Goal: Task Accomplishment & Management: Manage account settings

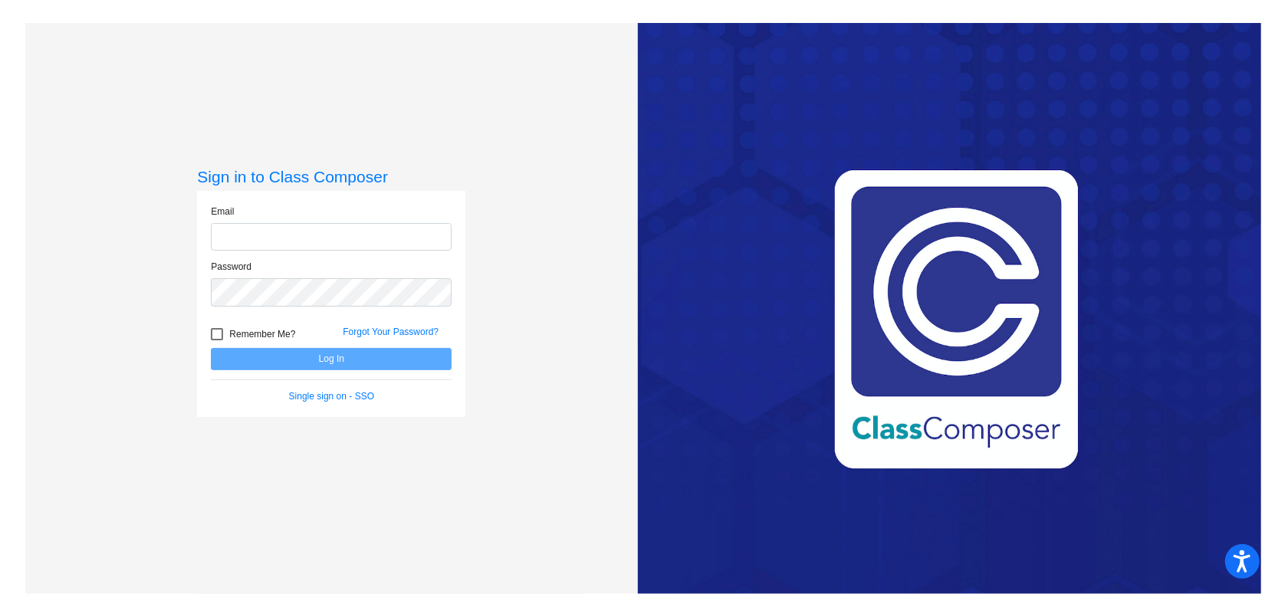
type input "[PERSON_NAME][EMAIL_ADDRESS][DOMAIN_NAME]"
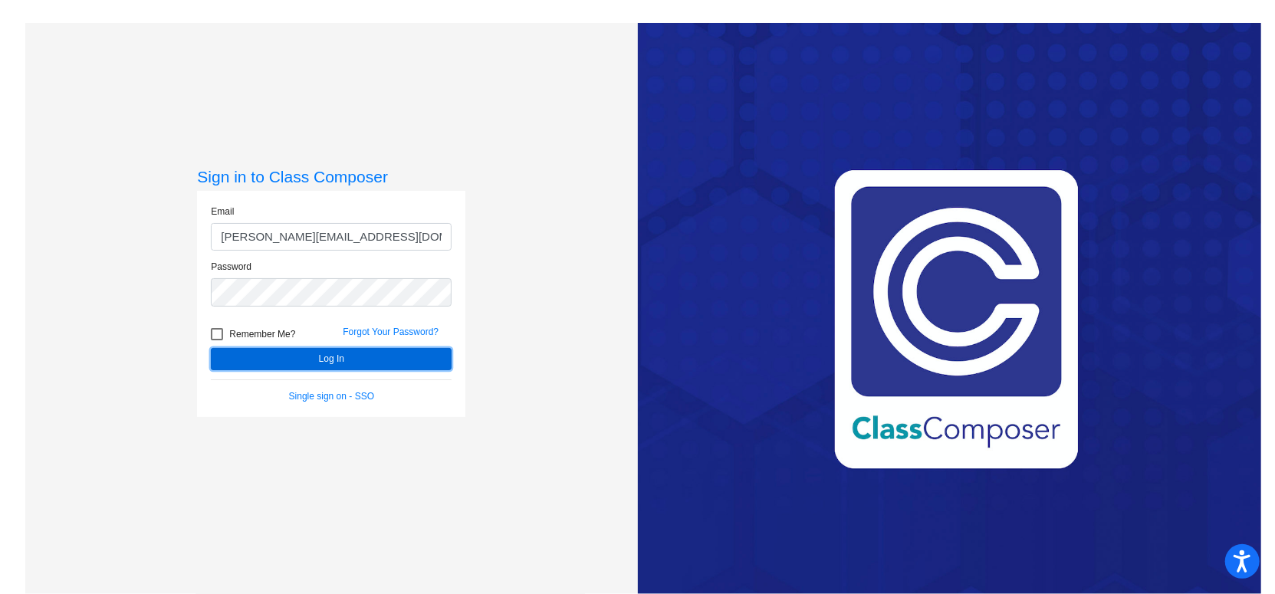
click at [421, 362] on button "Log In" at bounding box center [331, 359] width 241 height 22
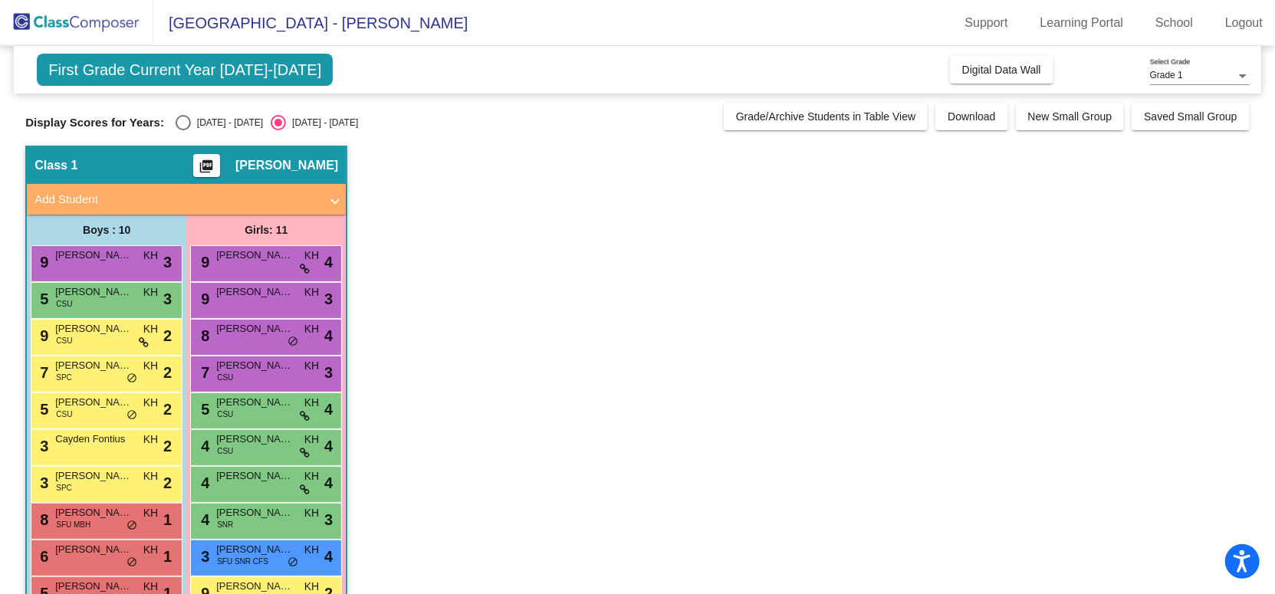
click at [284, 74] on span "First Grade Current Year [DATE]-[DATE]" at bounding box center [185, 70] width 296 height 32
click at [177, 72] on span "First Grade Current Year [DATE]-[DATE]" at bounding box center [185, 70] width 296 height 32
click at [176, 121] on div "Select an option" at bounding box center [183, 122] width 15 height 15
click at [182, 130] on input "[DATE] - [DATE]" at bounding box center [182, 130] width 1 height 1
radio input "true"
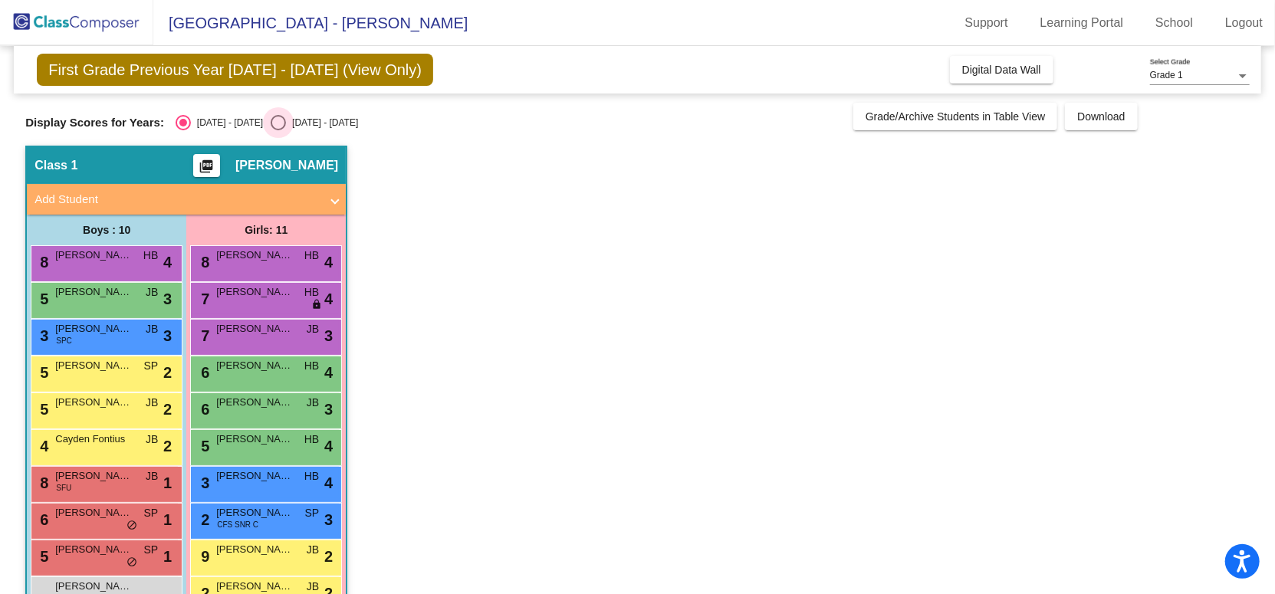
click at [271, 123] on div "Select an option" at bounding box center [278, 122] width 15 height 15
click at [278, 130] on input "[DATE] - [DATE]" at bounding box center [278, 130] width 1 height 1
radio input "true"
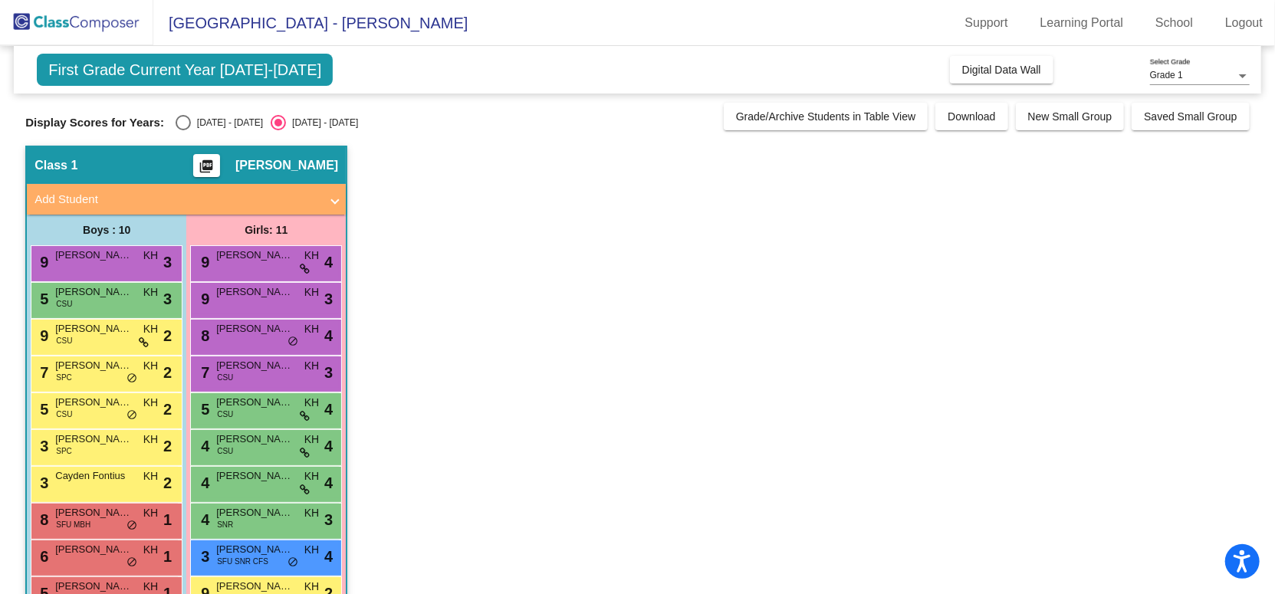
click at [170, 65] on span "First Grade Current Year [DATE]-[DATE]" at bounding box center [185, 70] width 296 height 32
click at [286, 72] on span "First Grade Current Year [DATE]-[DATE]" at bounding box center [185, 70] width 296 height 32
click at [1164, 76] on span "Grade 1" at bounding box center [1166, 75] width 33 height 11
click at [1164, 76] on span "Grade 1" at bounding box center [1200, 76] width 100 height 28
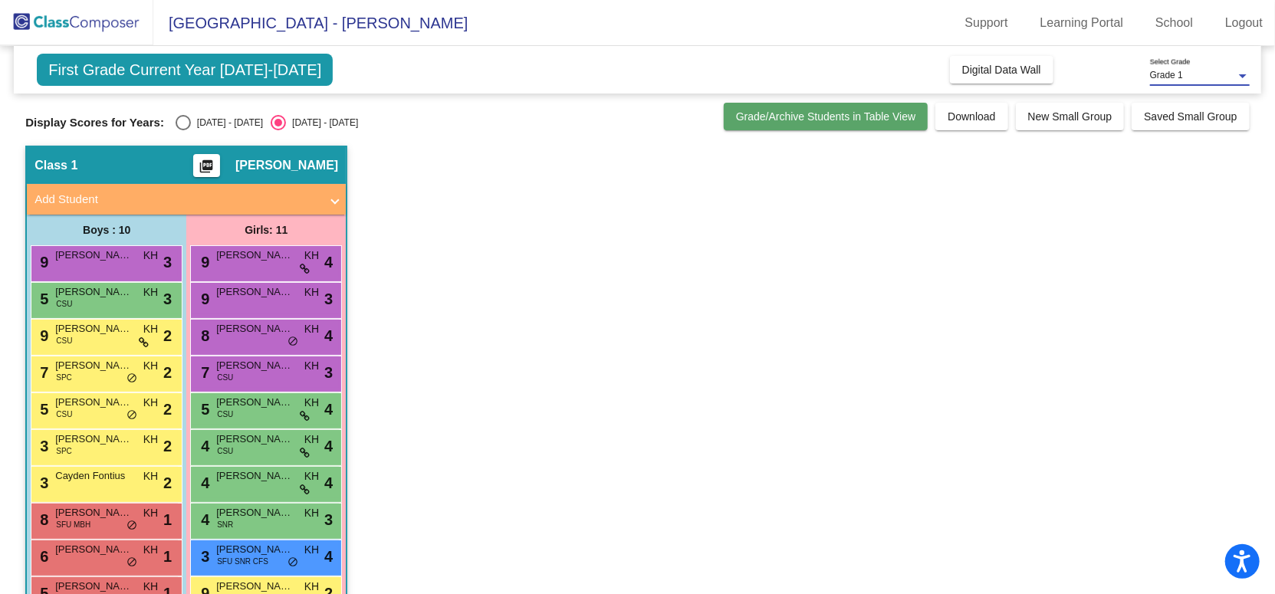
click at [908, 126] on button "Grade/Archive Students in Table View" at bounding box center [826, 117] width 205 height 28
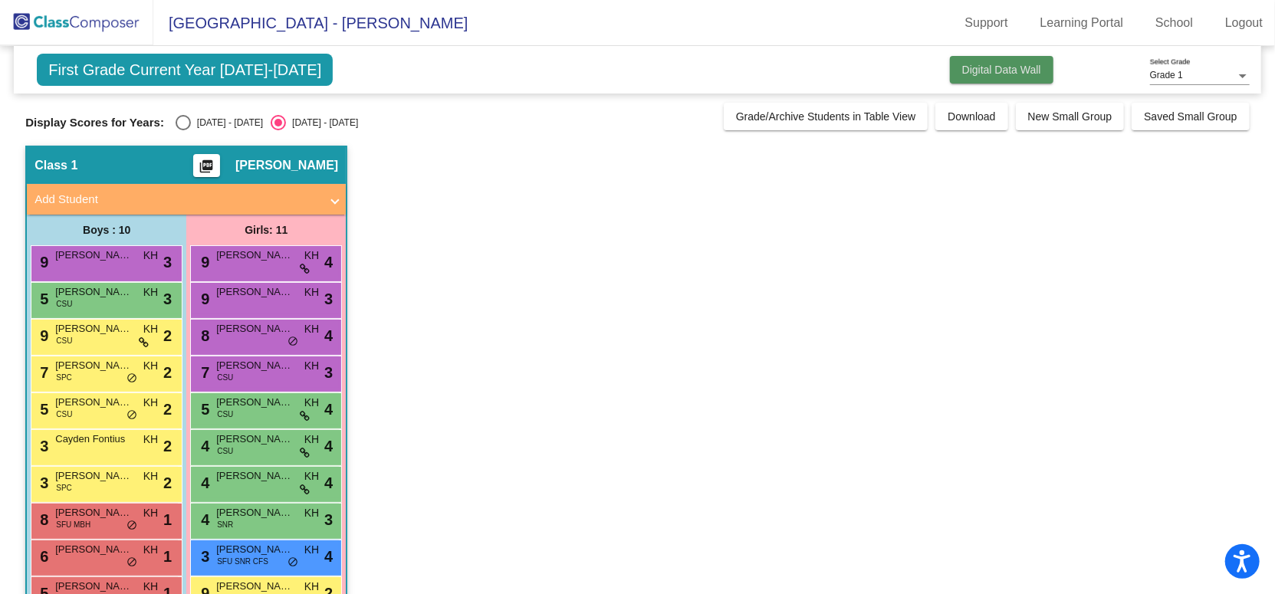
click at [971, 76] on button "Digital Data Wall" at bounding box center [1001, 70] width 103 height 28
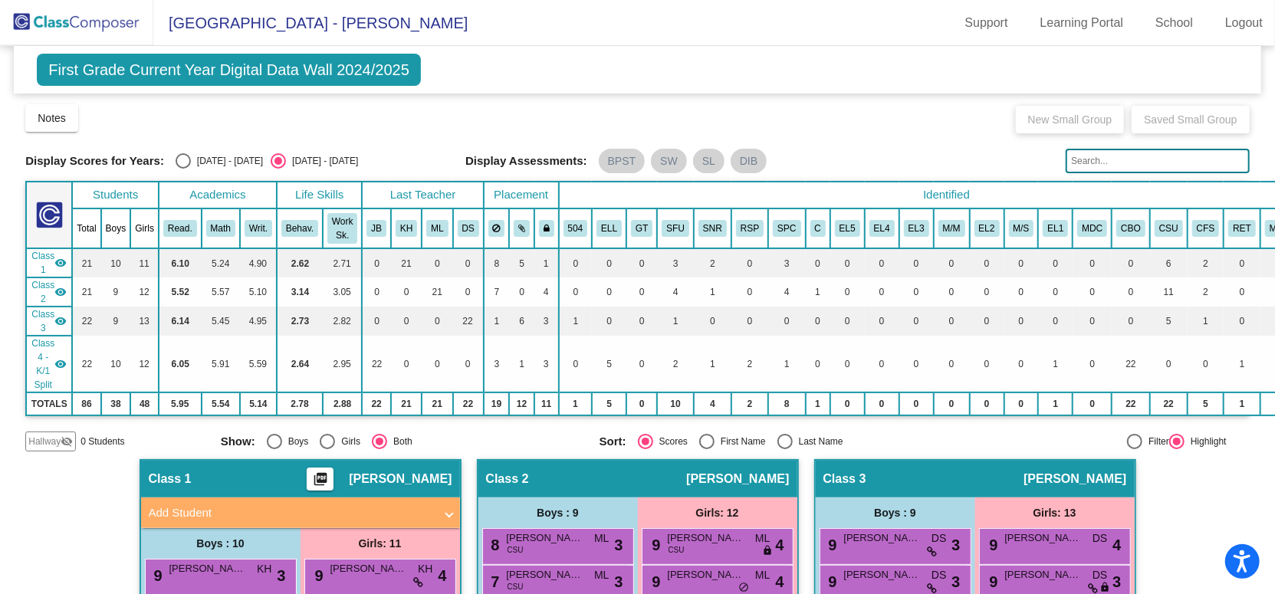
click at [94, 28] on img at bounding box center [76, 22] width 153 height 45
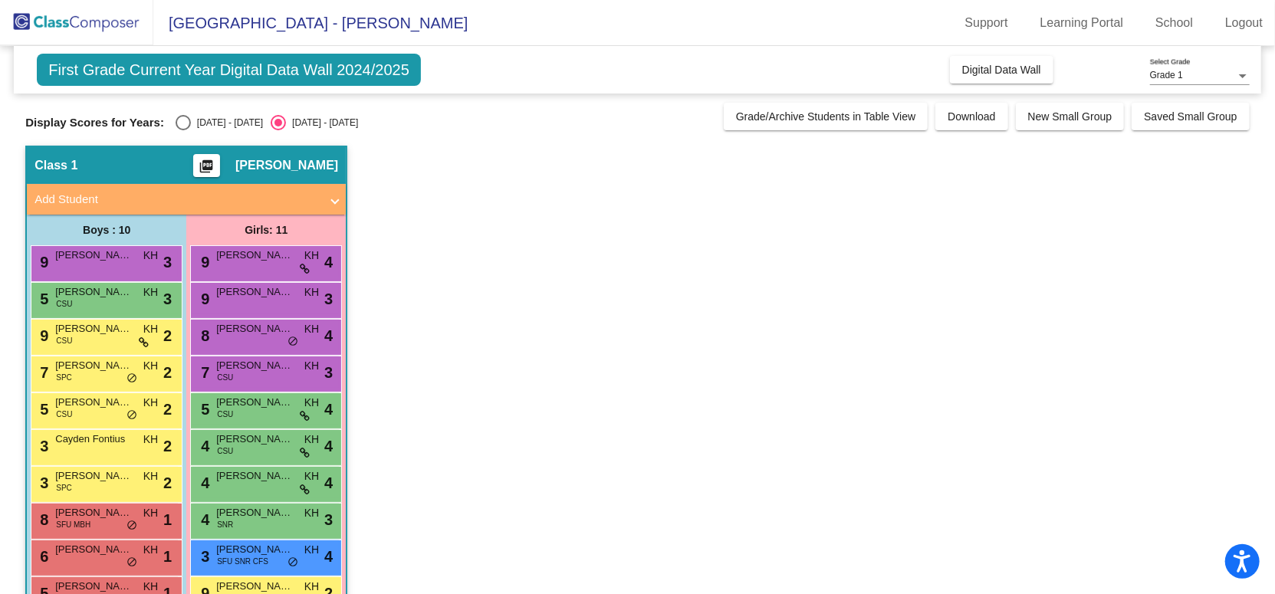
click at [134, 27] on img at bounding box center [76, 22] width 153 height 45
click at [1190, 19] on link "School" at bounding box center [1174, 23] width 62 height 25
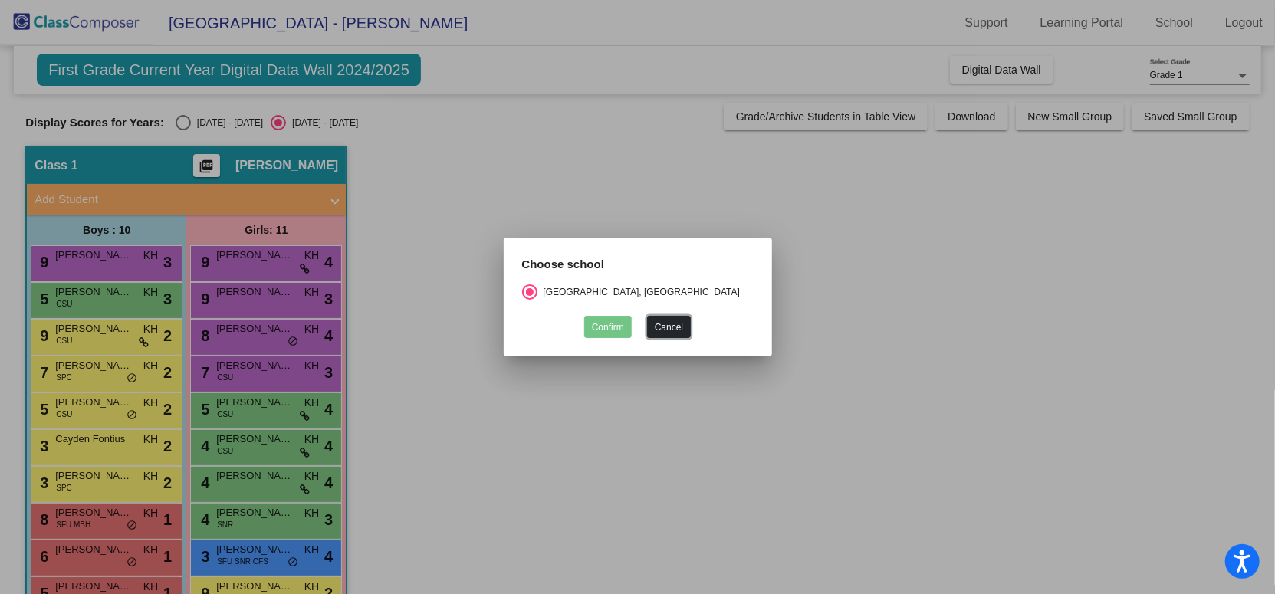
click at [678, 328] on button "Cancel" at bounding box center [669, 327] width 44 height 22
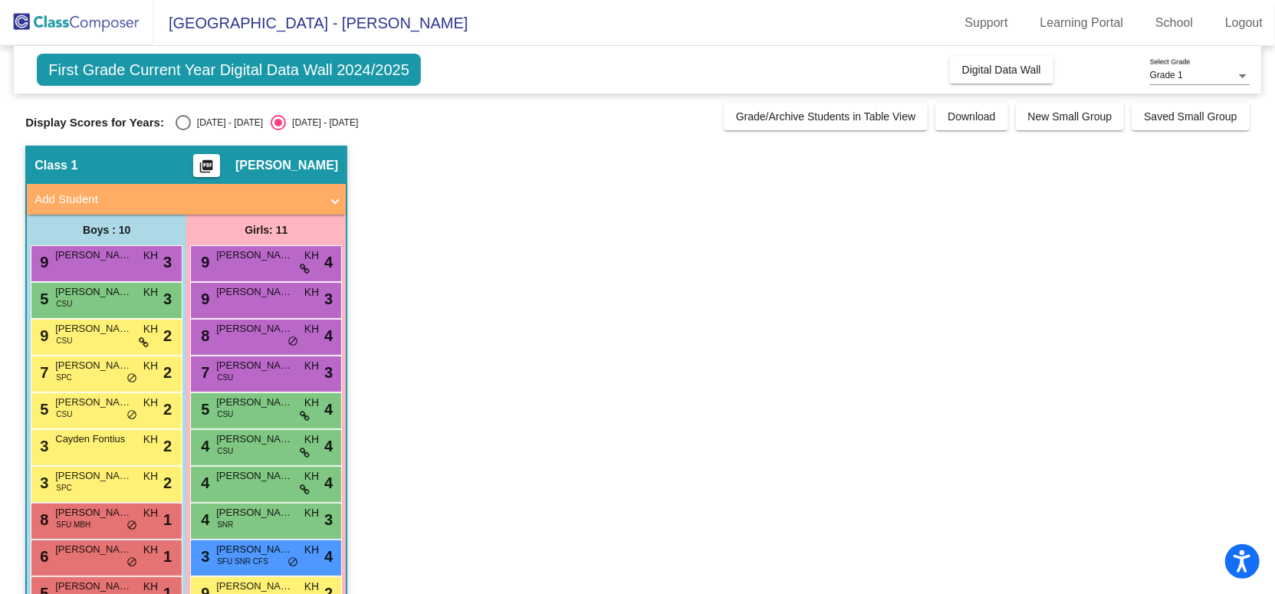
click at [336, 206] on span at bounding box center [335, 200] width 6 height 18
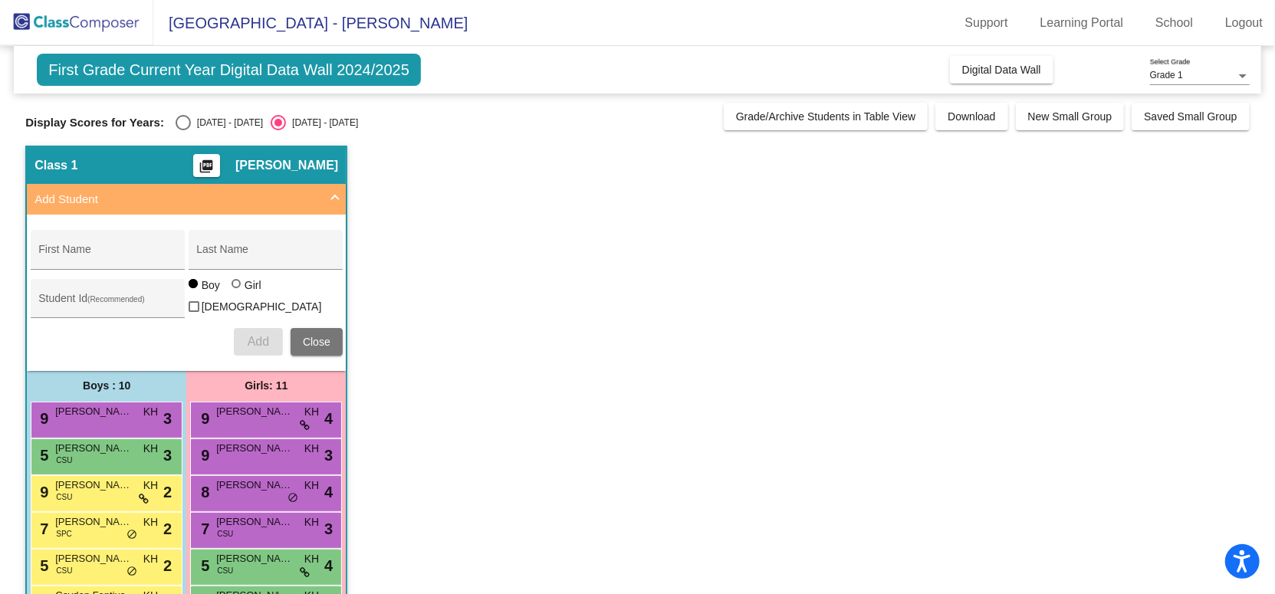
click at [336, 206] on span at bounding box center [335, 200] width 6 height 18
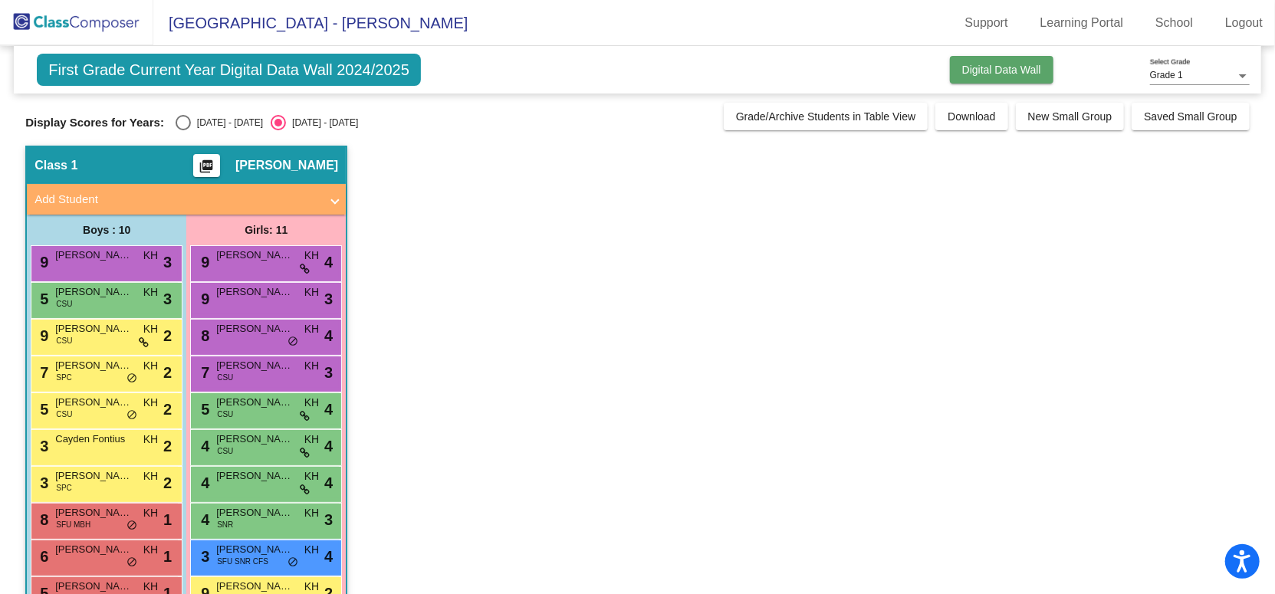
click at [1042, 67] on button "Digital Data Wall" at bounding box center [1001, 70] width 103 height 28
click at [1042, 67] on div "First Grade Current Year Digital Data Wall 2024/2025 Add, Move, or Retain Stude…" at bounding box center [637, 70] width 1247 height 48
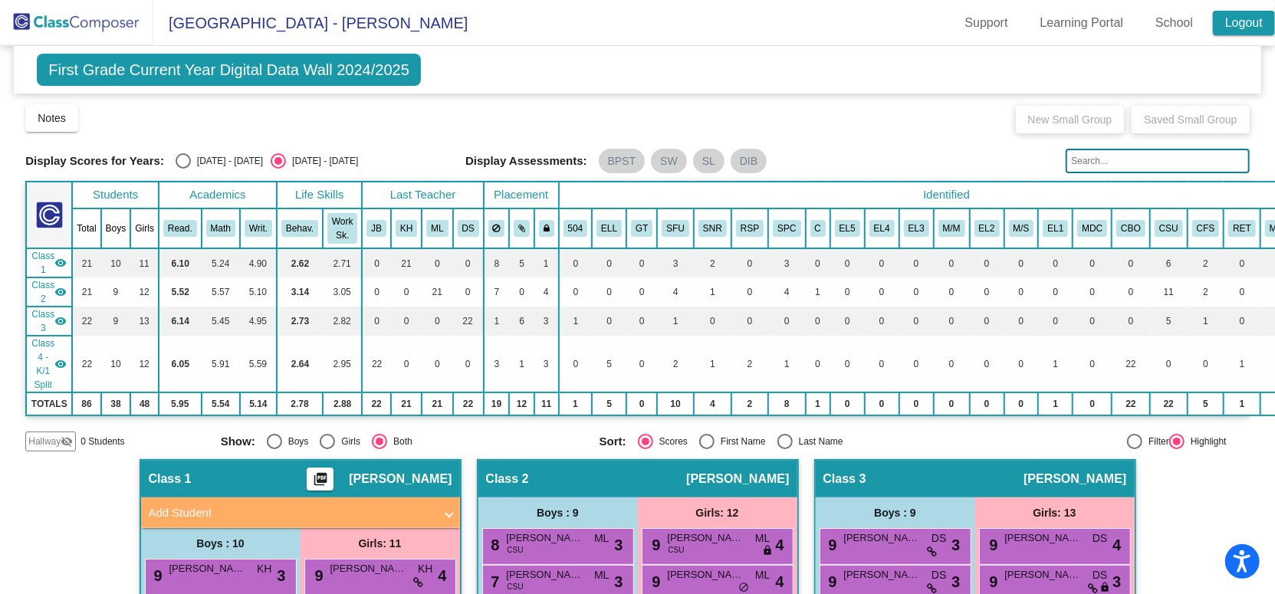
click at [1239, 34] on link "Logout" at bounding box center [1244, 23] width 62 height 25
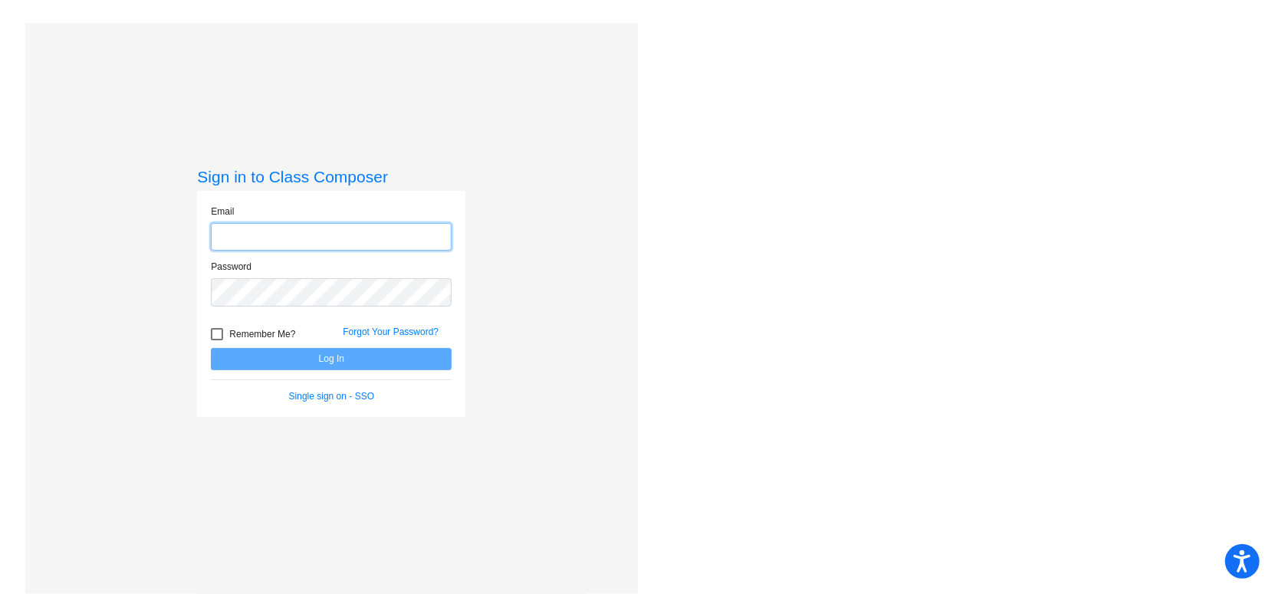
type input "[PERSON_NAME][EMAIL_ADDRESS][DOMAIN_NAME]"
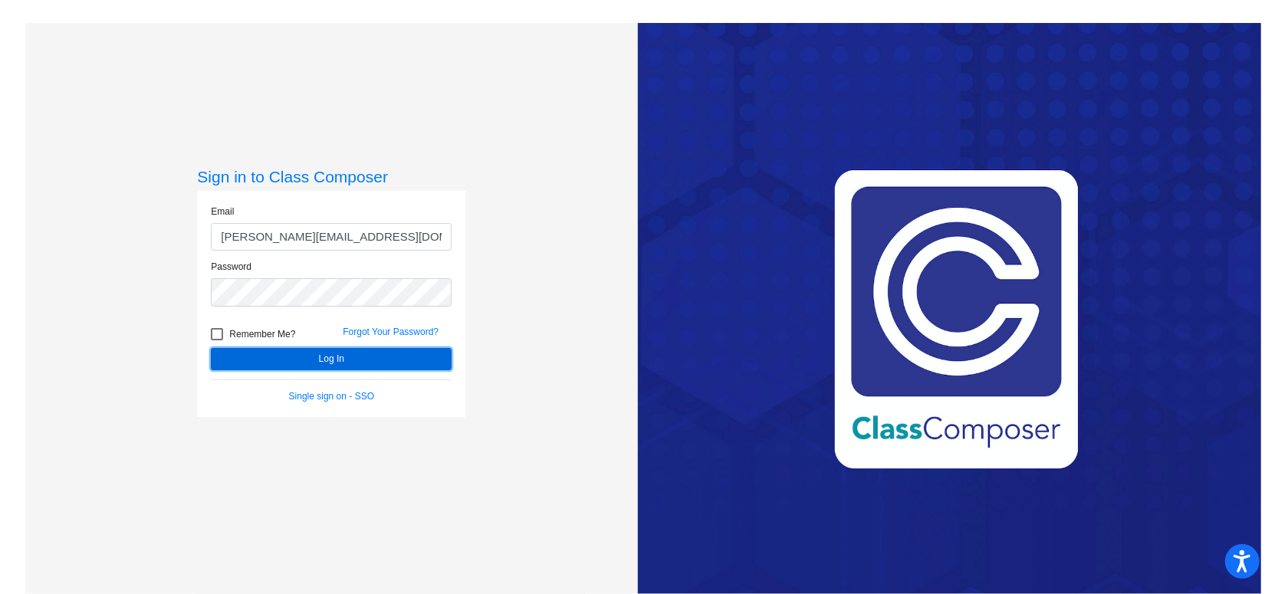
click at [342, 363] on button "Log In" at bounding box center [331, 359] width 241 height 22
